Goal: Manage account settings

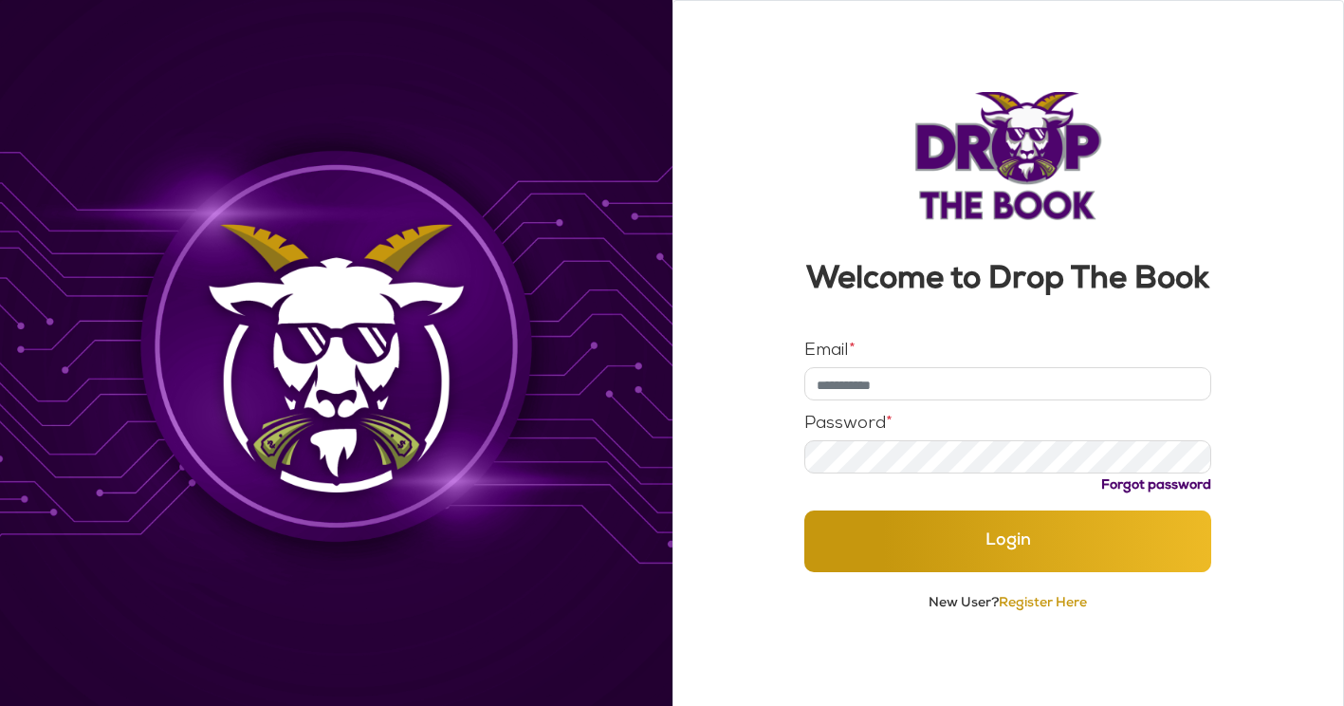
click at [903, 388] on input "Email *" at bounding box center [1007, 383] width 407 height 33
type input "**********"
click at [804, 510] on button "Login" at bounding box center [1007, 541] width 407 height 62
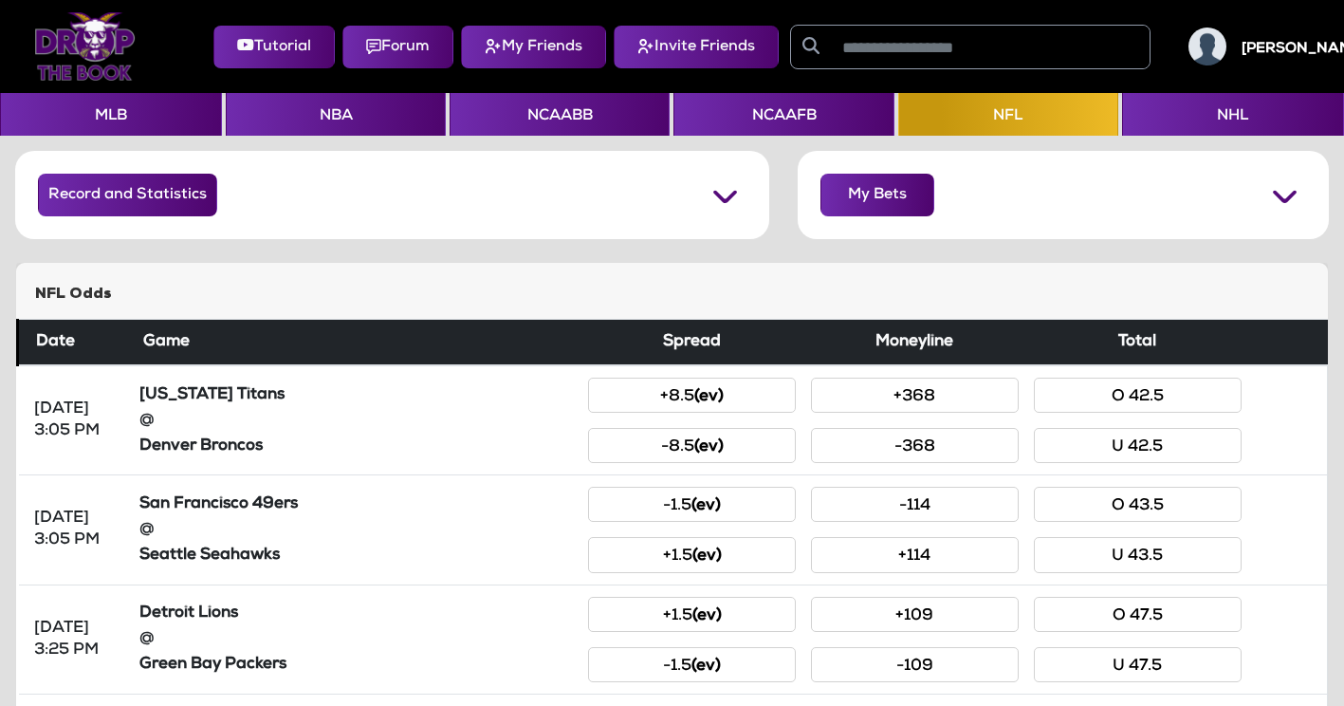
click at [1226, 61] on img at bounding box center [1207, 46] width 38 height 38
click at [1246, 56] on div "[PERSON_NAME].fitz4" at bounding box center [1287, 46] width 228 height 38
click at [1310, 46] on h5 "[PERSON_NAME].fitz4" at bounding box center [1320, 49] width 159 height 17
click at [1276, 55] on h5 "[PERSON_NAME].fitz4" at bounding box center [1320, 49] width 159 height 17
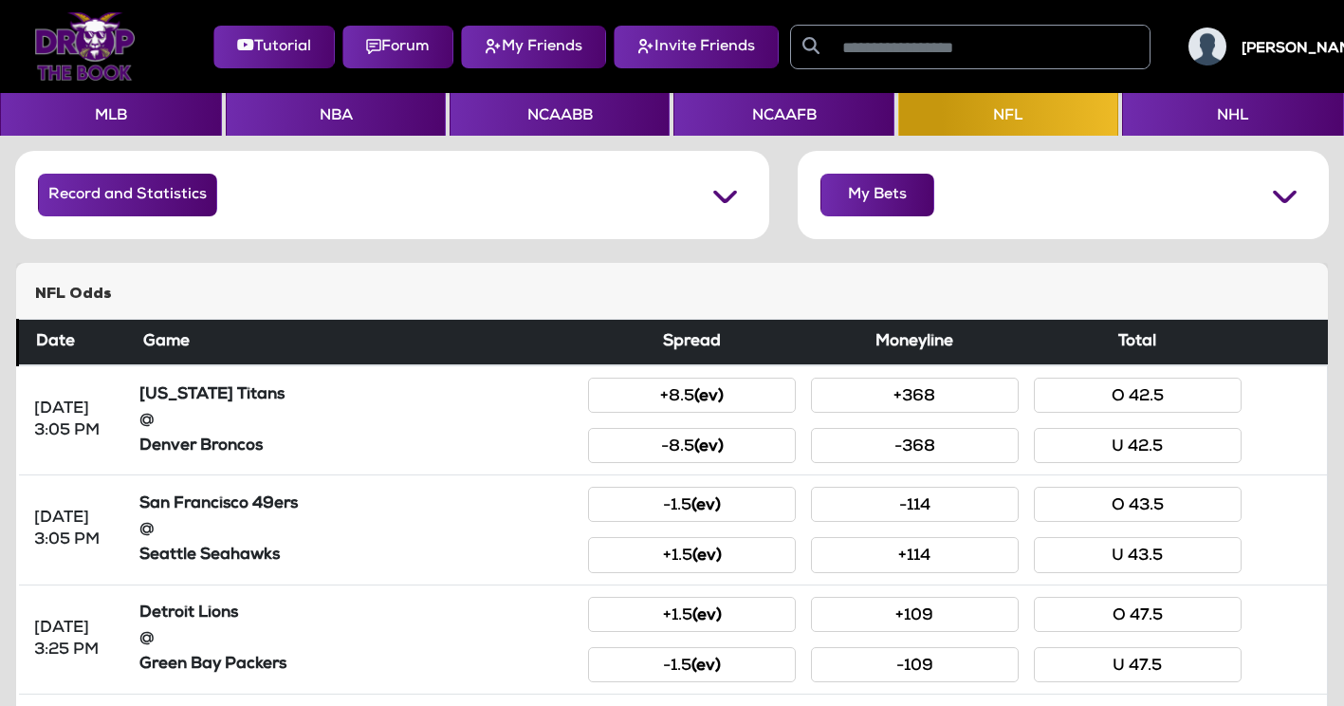
click at [1273, 53] on h5 "[PERSON_NAME].fitz4" at bounding box center [1320, 49] width 159 height 17
click at [1033, 189] on div "My Bets" at bounding box center [1062, 195] width 531 height 88
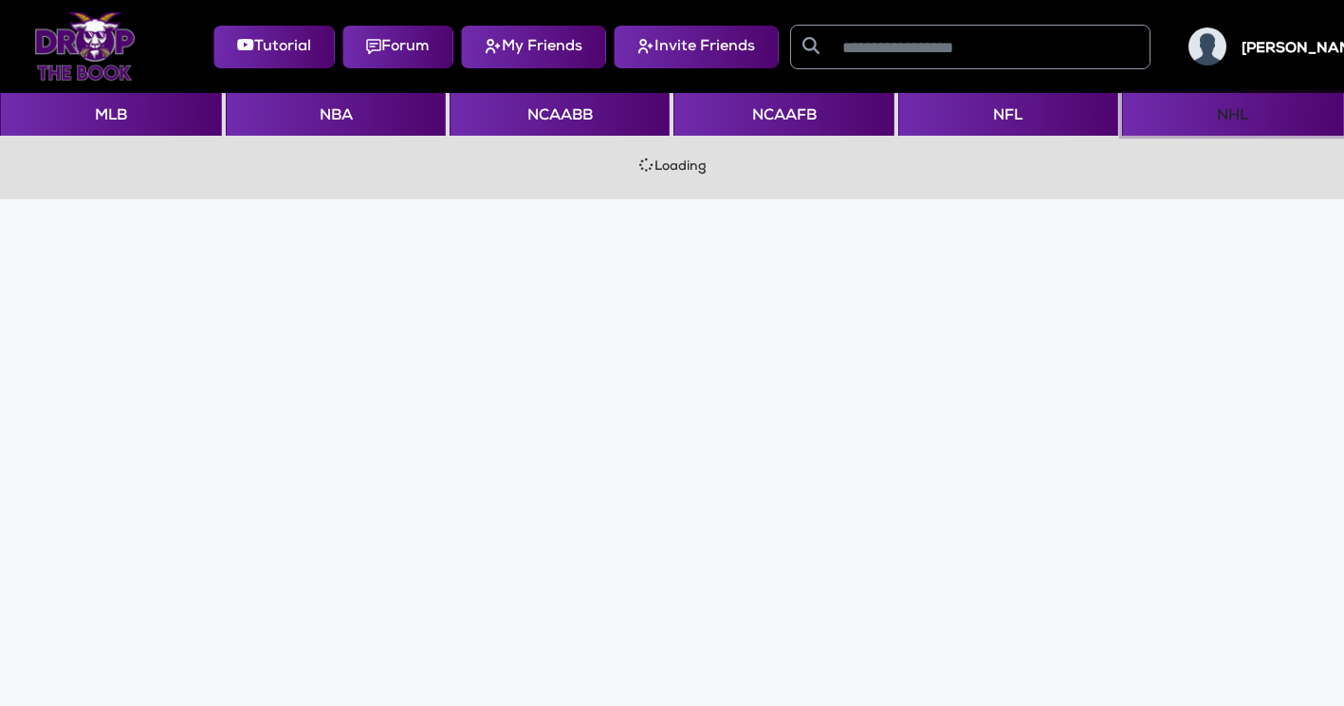
click at [1299, 97] on button "NHL" at bounding box center [1233, 114] width 222 height 43
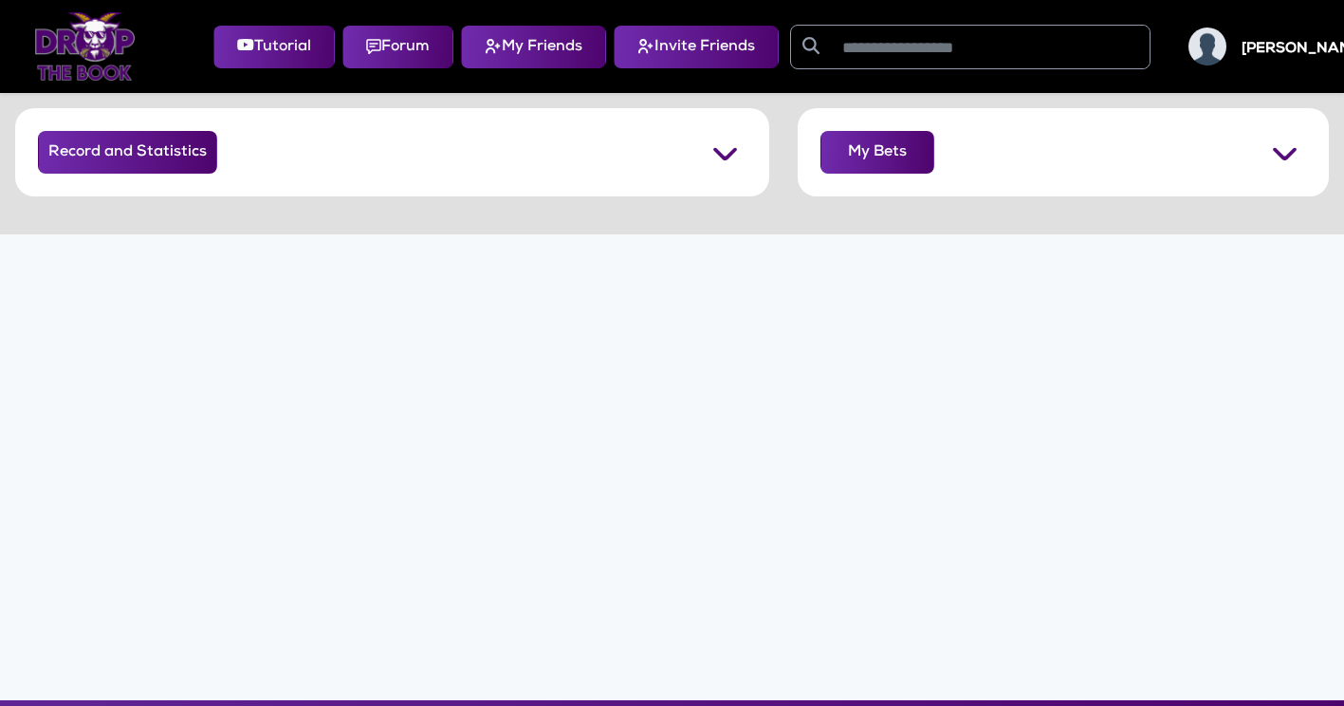
click at [1255, 47] on h5 "[PERSON_NAME].fitz4" at bounding box center [1320, 49] width 159 height 17
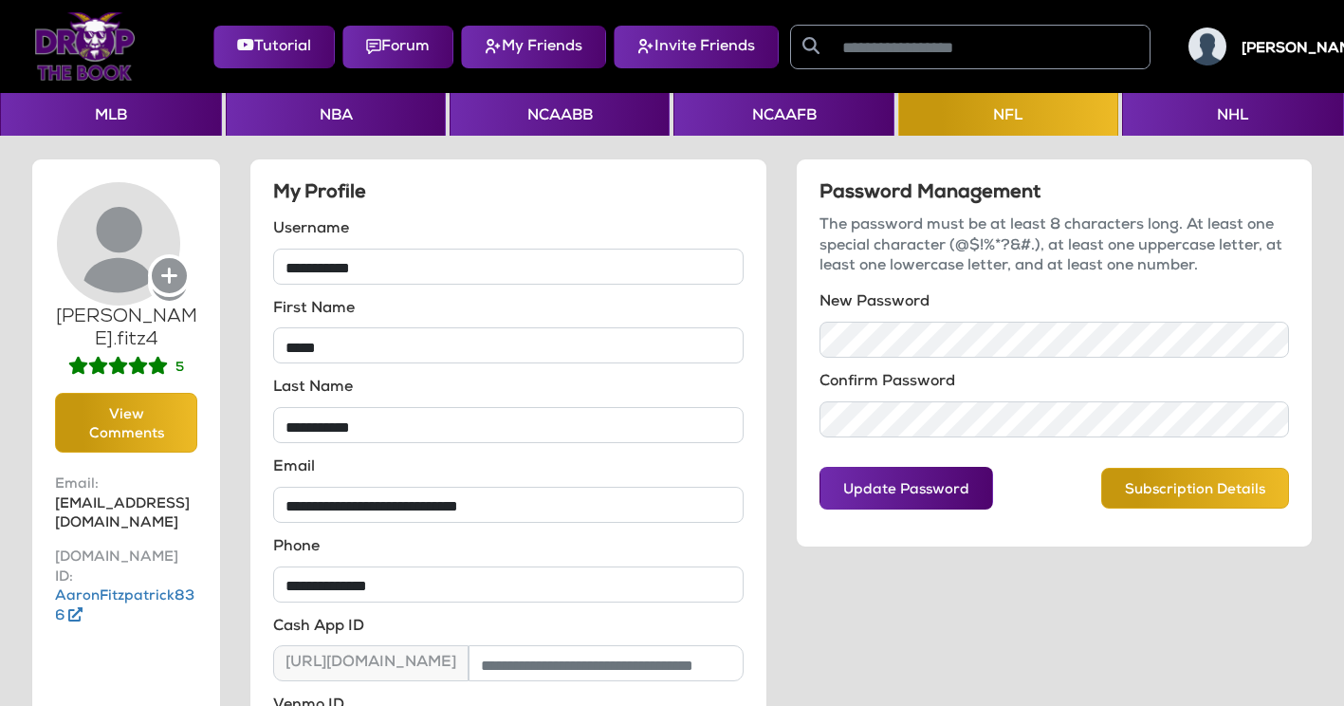
scroll to position [103, 0]
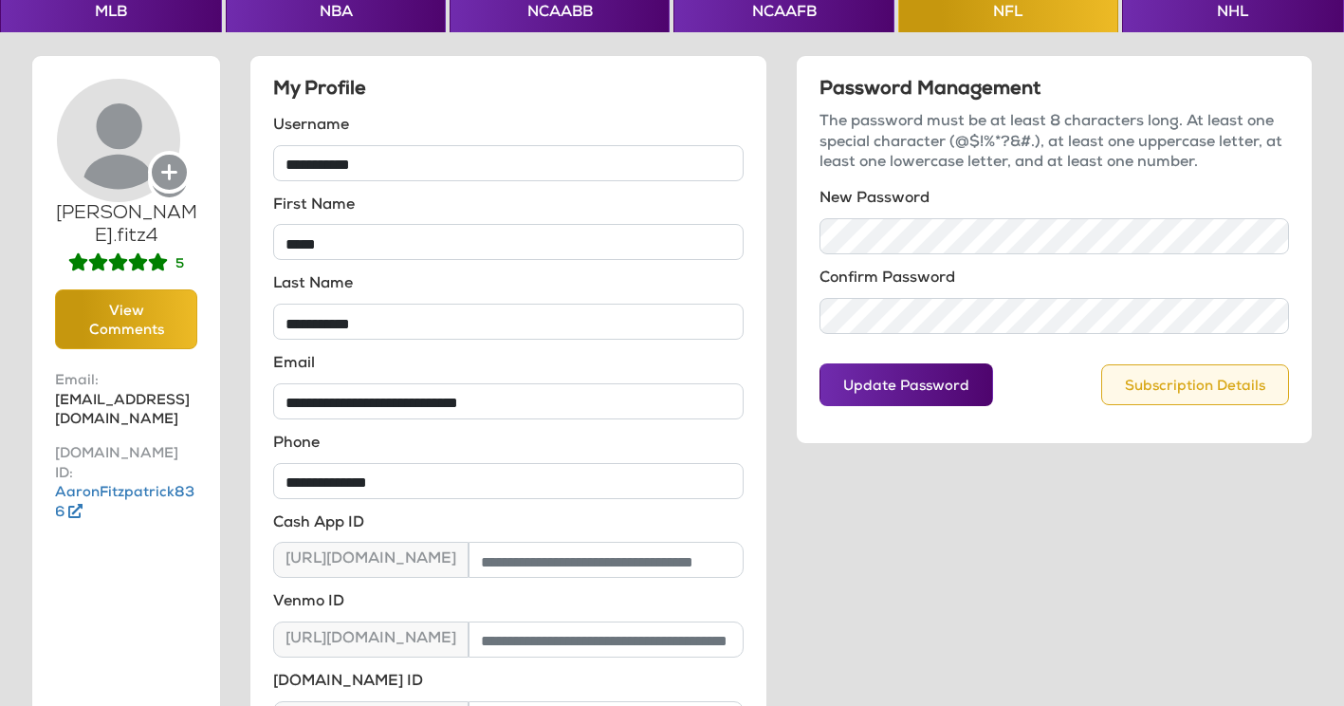
click at [1191, 389] on button "Subscription Details" at bounding box center [1195, 384] width 188 height 41
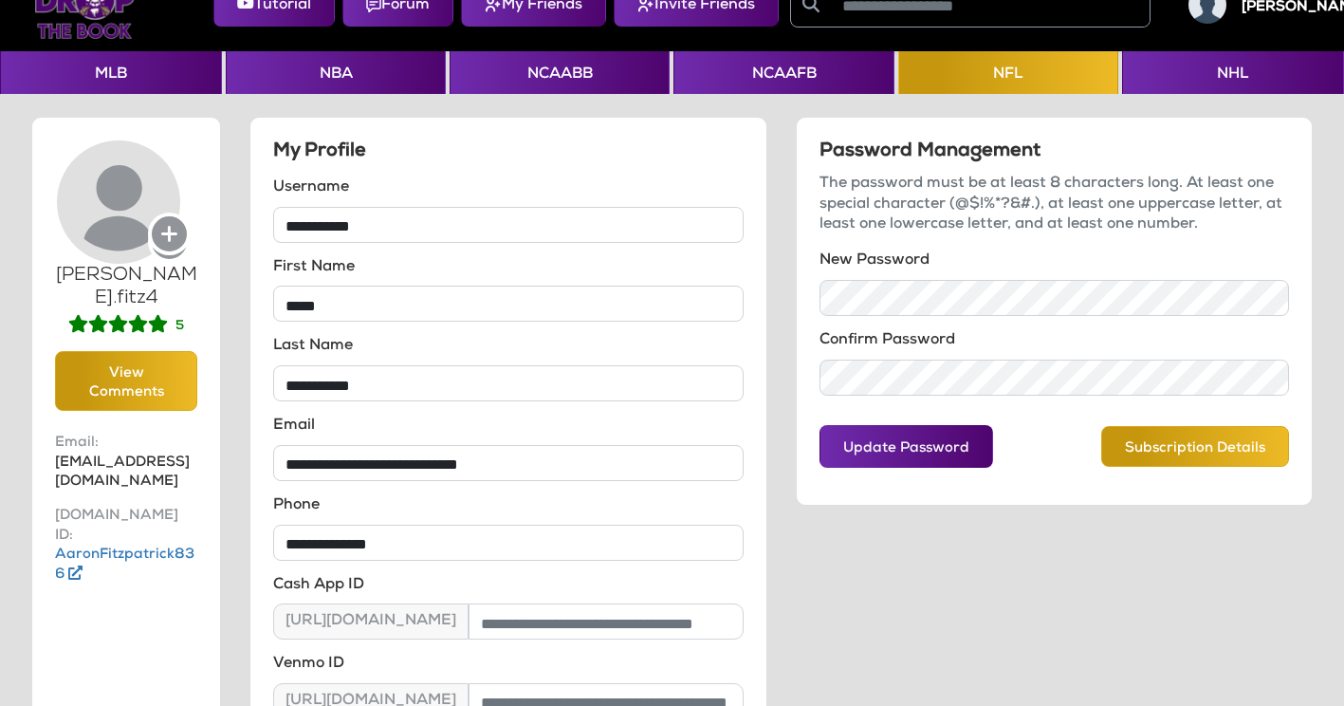
scroll to position [19, 0]
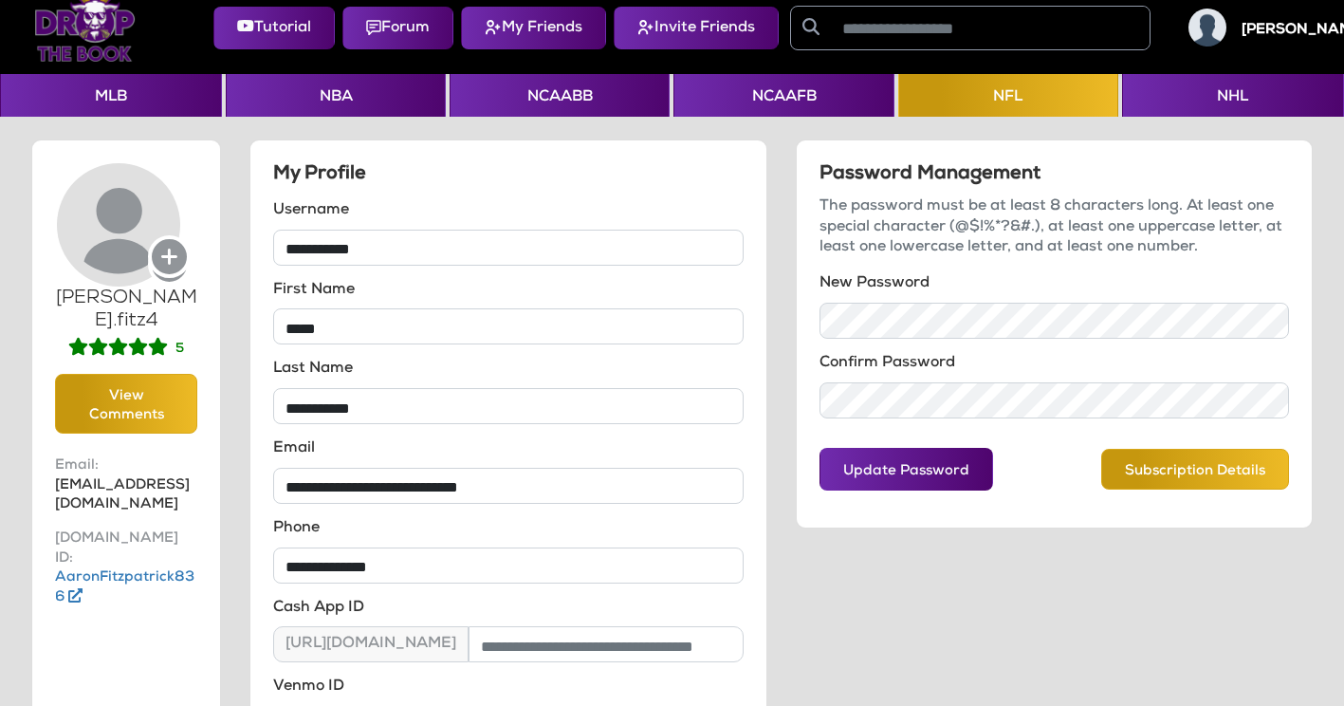
click at [1266, 34] on h5 "[PERSON_NAME].fitz4" at bounding box center [1320, 30] width 159 height 17
click at [1223, 29] on img at bounding box center [1207, 28] width 38 height 38
